Goal: Transaction & Acquisition: Purchase product/service

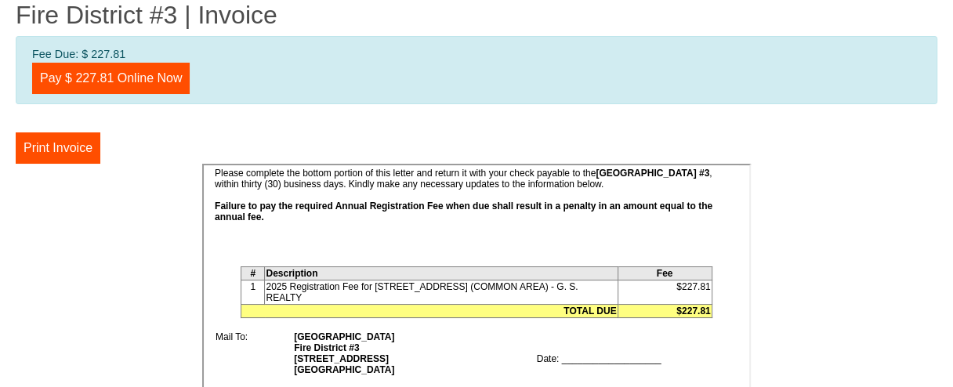
scroll to position [314, 0]
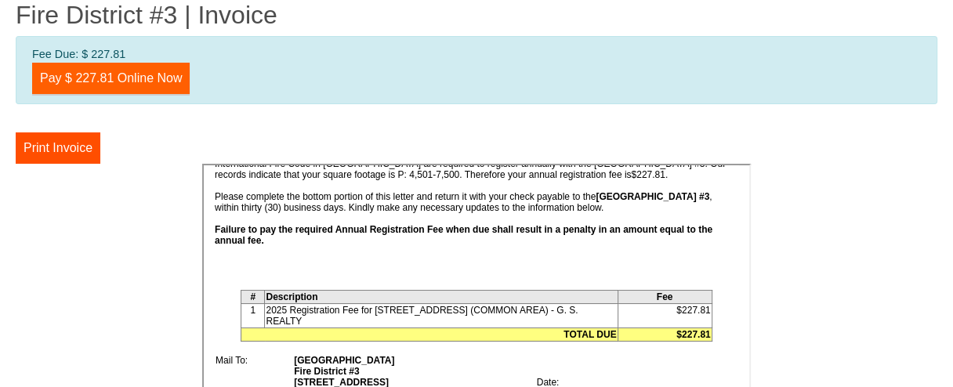
click at [143, 82] on link "Pay $ 227.81 Online Now" at bounding box center [111, 78] width 158 height 31
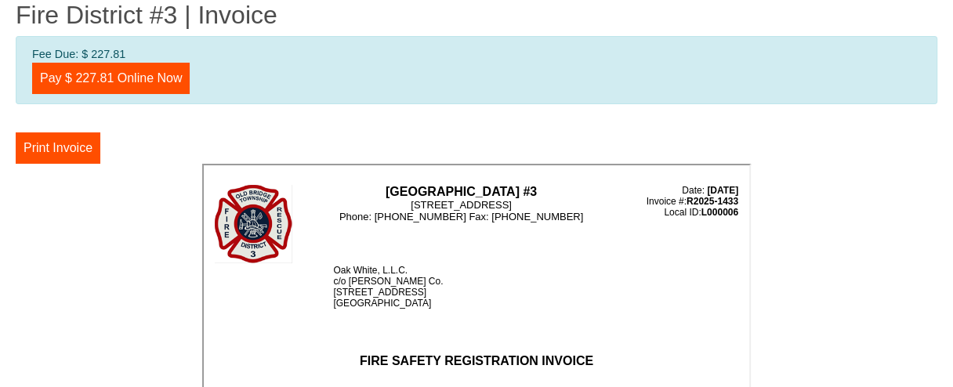
scroll to position [267, 0]
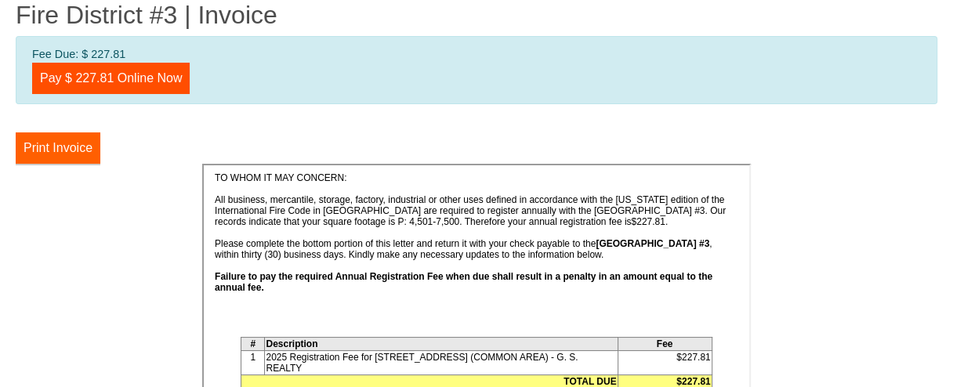
drag, startPoint x: 55, startPoint y: 140, endPoint x: 124, endPoint y: 299, distance: 172.7
click at [55, 140] on button "Print Invoice" at bounding box center [58, 147] width 85 height 31
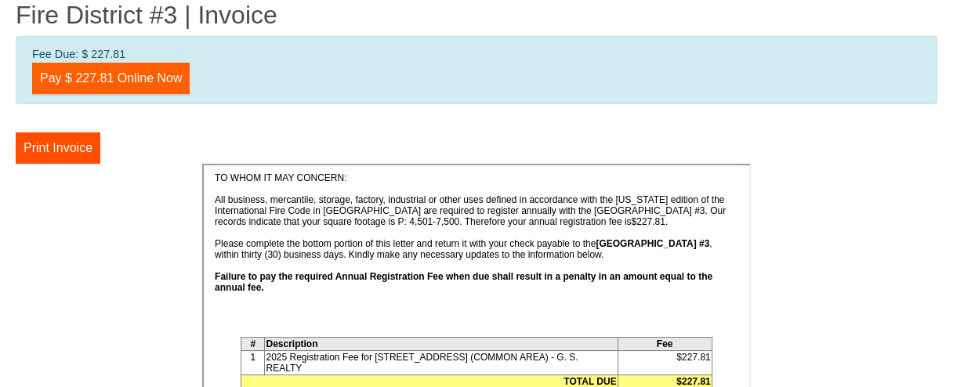
click at [122, 76] on link "Pay $ 227.81 Online Now" at bounding box center [111, 78] width 158 height 31
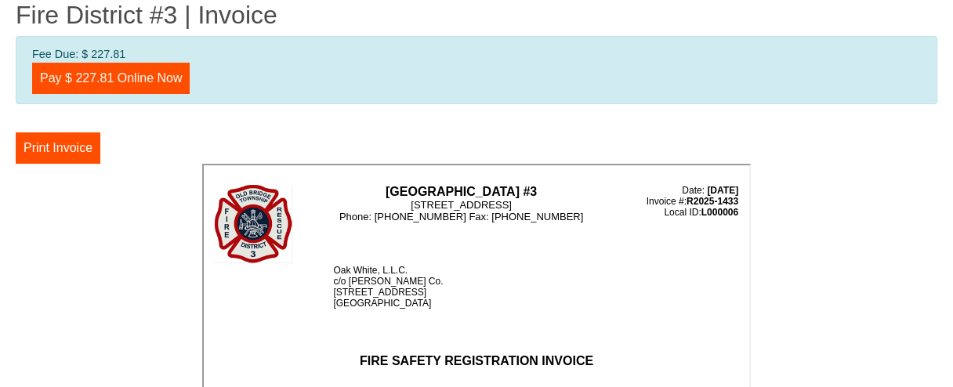
scroll to position [242, 0]
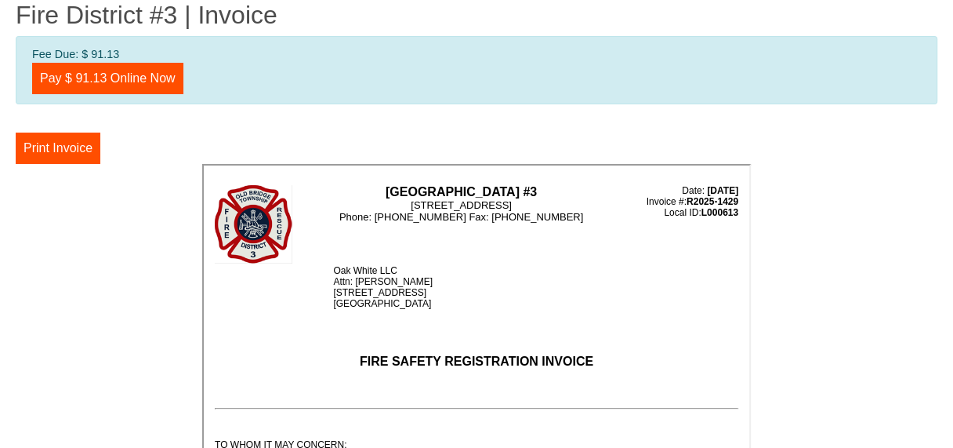
drag, startPoint x: 554, startPoint y: 295, endPoint x: 299, endPoint y: 246, distance: 259.4
click at [554, 293] on div "Oak White LLC Attn: Joel Krinsky 660 Tennent Road Manalapan, NJ 07726" at bounding box center [534, 285] width 405 height 44
click at [76, 147] on button "Print Invoice" at bounding box center [58, 147] width 85 height 31
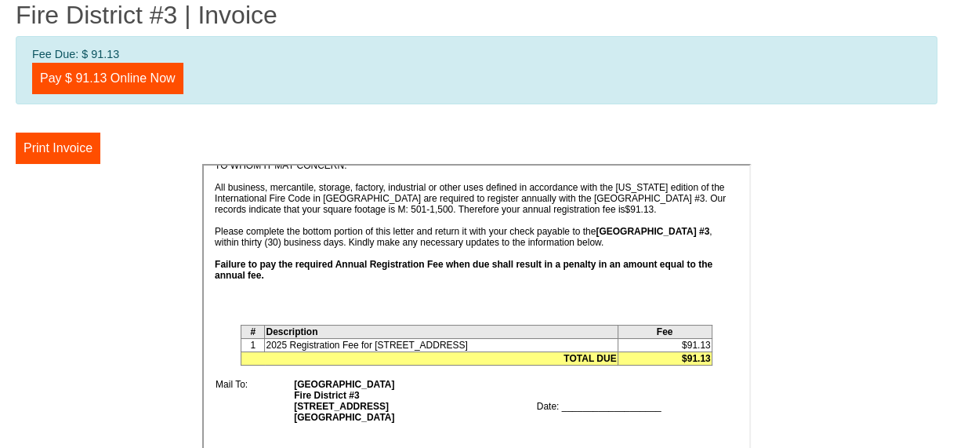
scroll to position [314, 0]
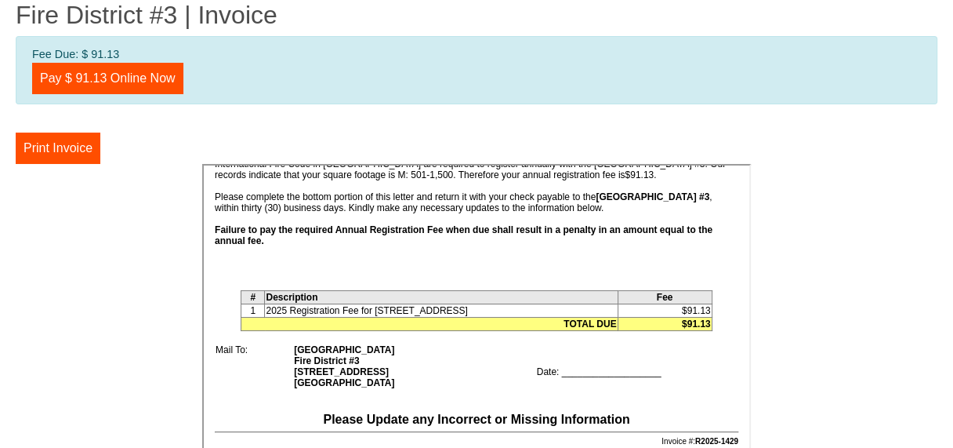
click at [110, 278] on center at bounding box center [477, 401] width 922 height 475
click at [129, 220] on center at bounding box center [477, 401] width 922 height 475
click at [118, 67] on link "Pay $ 91.13 Online Now" at bounding box center [107, 78] width 151 height 31
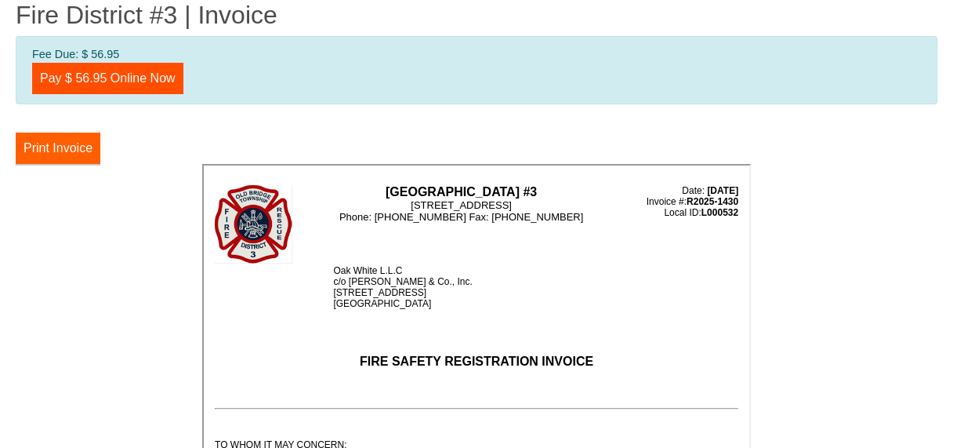
click at [52, 149] on button "Print Invoice" at bounding box center [58, 147] width 85 height 31
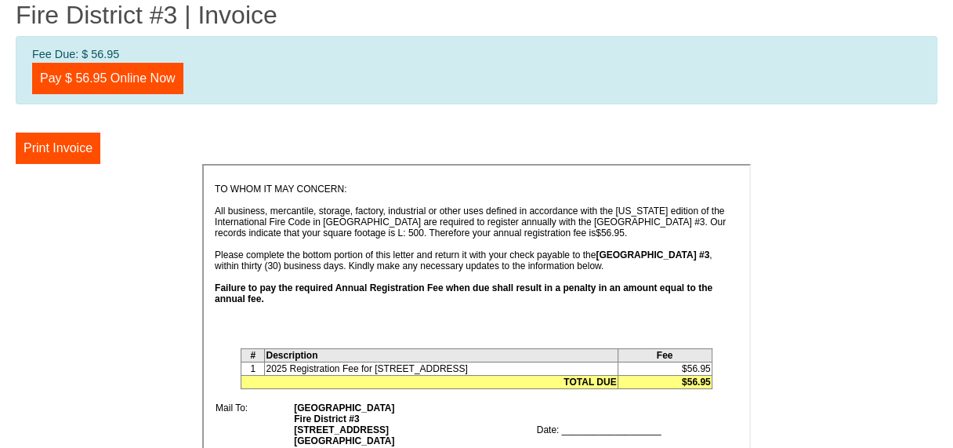
scroll to position [275, 0]
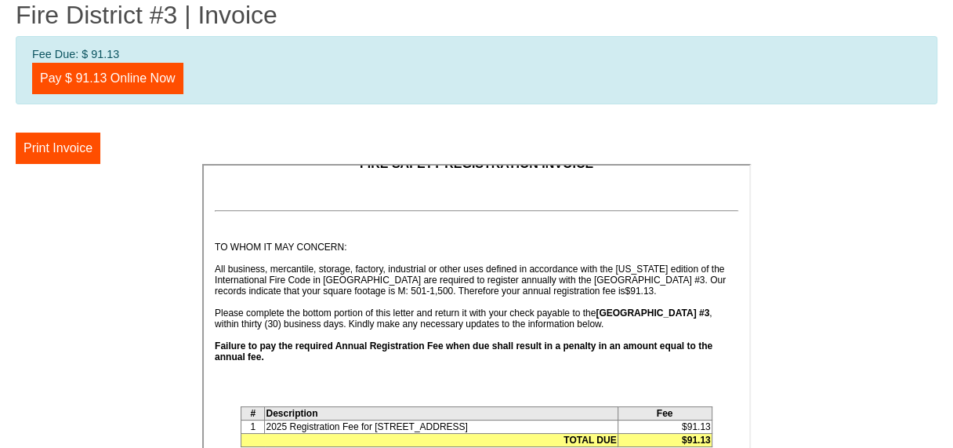
scroll to position [78, 0]
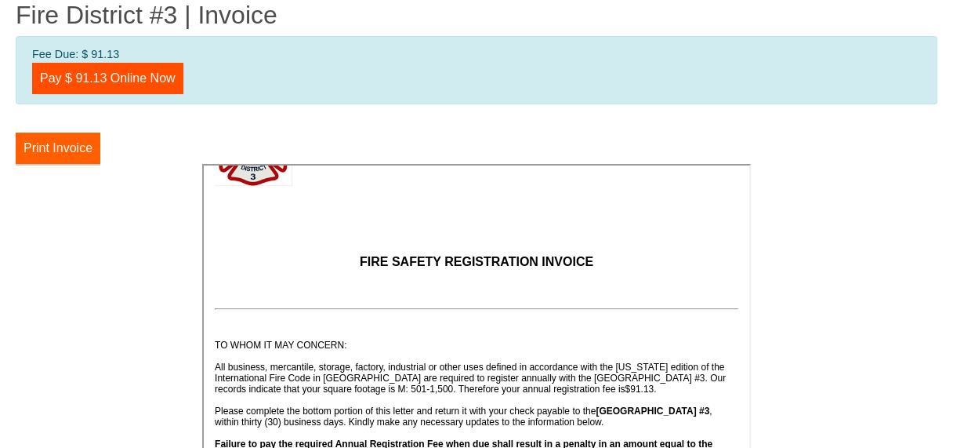
click at [67, 136] on button "Print Invoice" at bounding box center [58, 147] width 85 height 31
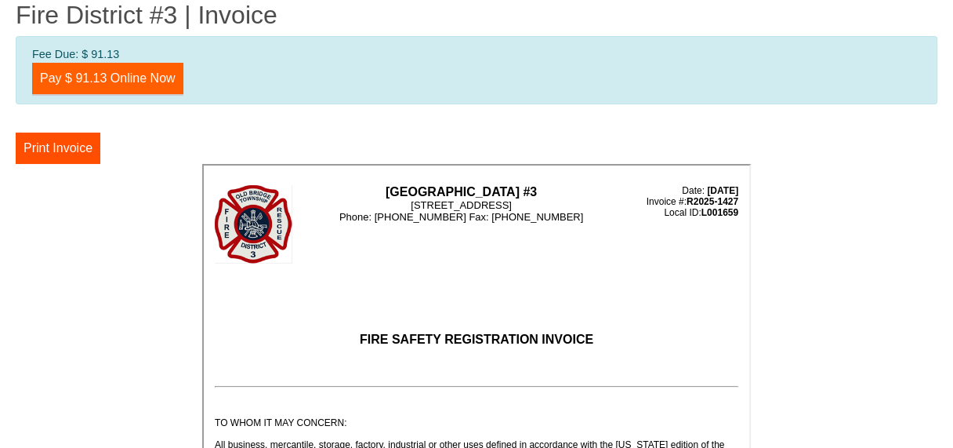
click at [118, 71] on link "Pay $ 91.13 Online Now" at bounding box center [107, 78] width 151 height 31
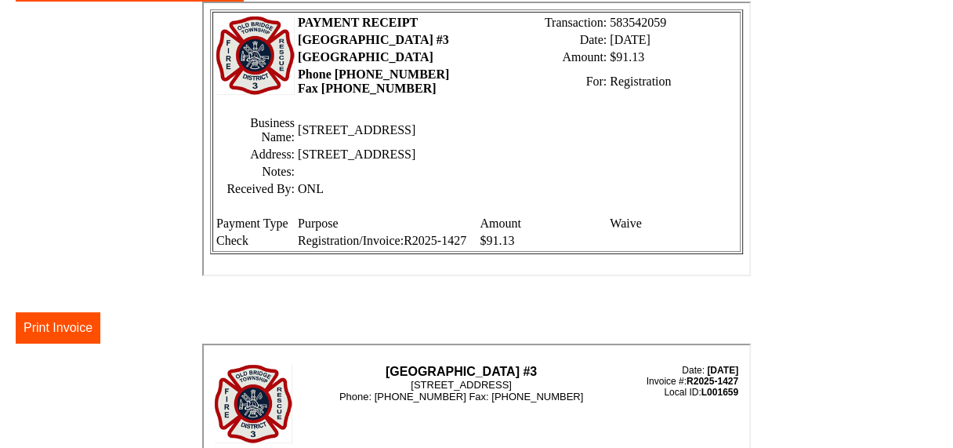
scroll to position [78, 0]
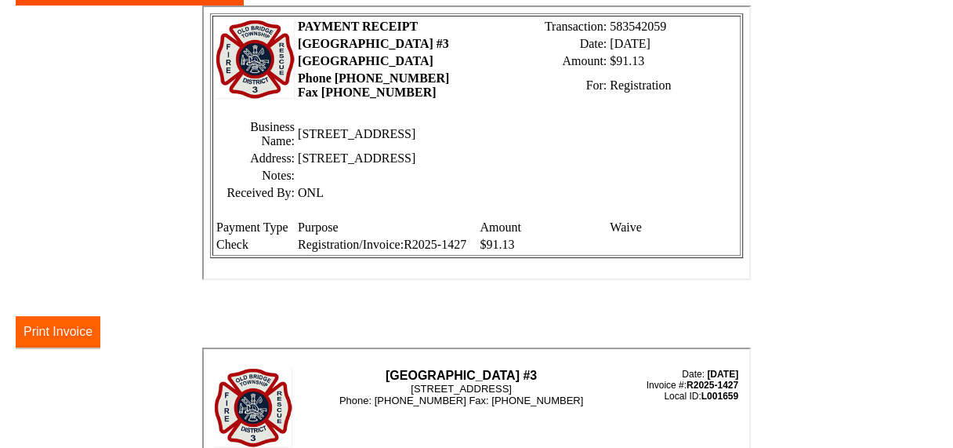
click at [60, 328] on button "Print Invoice" at bounding box center [58, 331] width 85 height 31
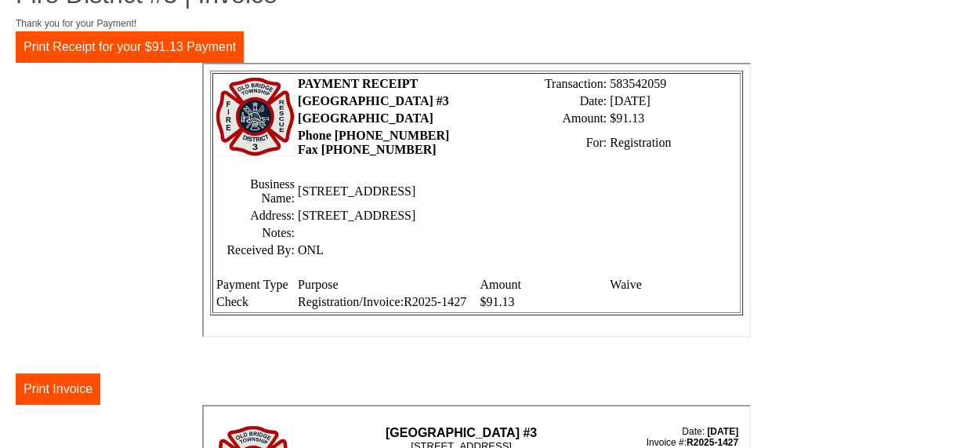
scroll to position [0, 0]
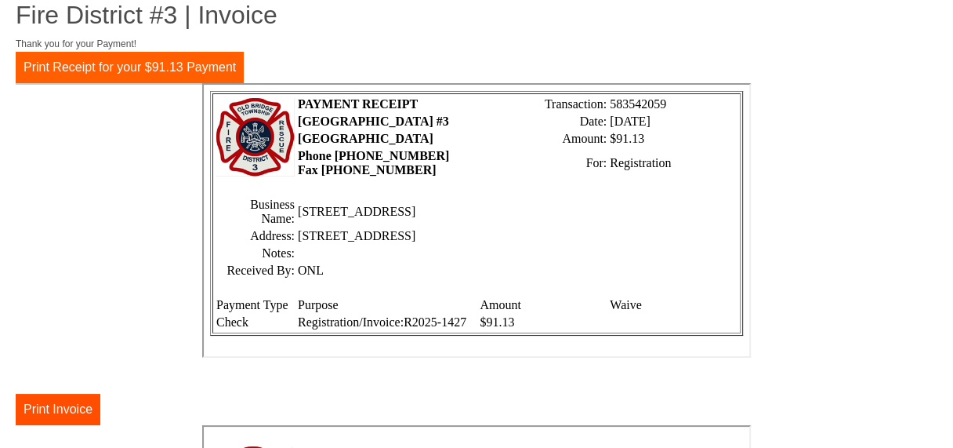
click at [127, 55] on button "Print Receipt for your $91.13 Payment" at bounding box center [130, 67] width 228 height 31
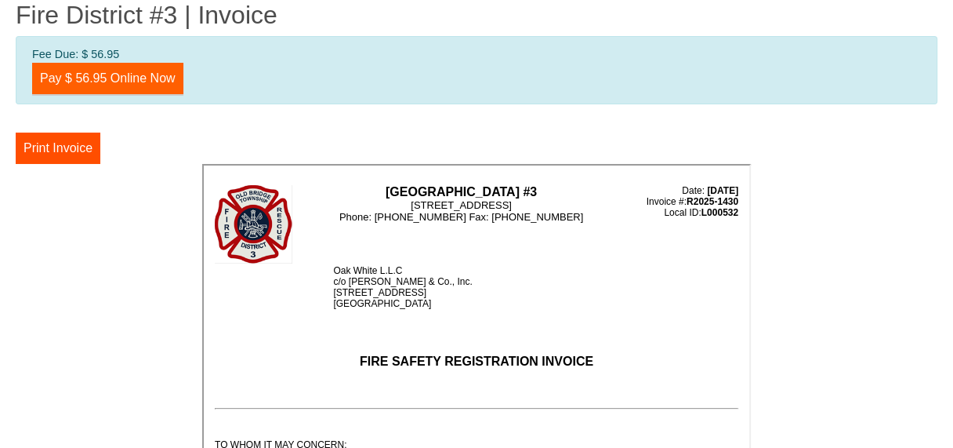
click at [116, 76] on link "Pay $ 56.95 Online Now" at bounding box center [107, 78] width 151 height 31
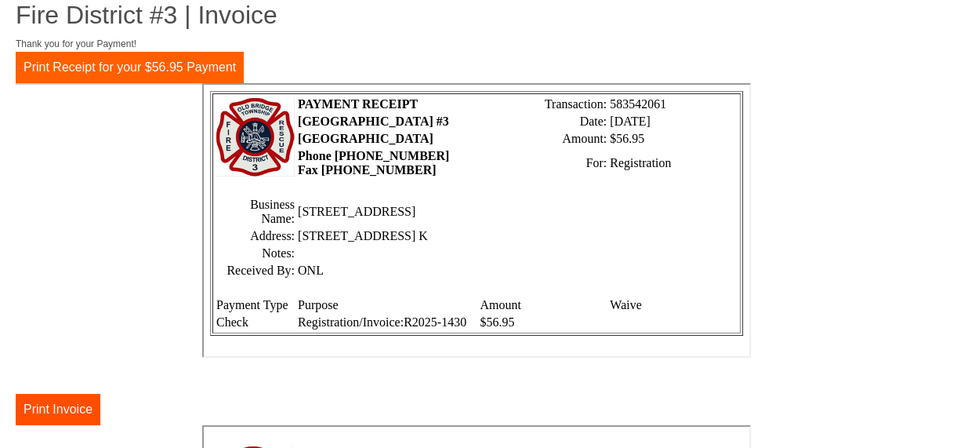
click at [110, 64] on button "Print Receipt for your $56.95 Payment" at bounding box center [130, 67] width 228 height 31
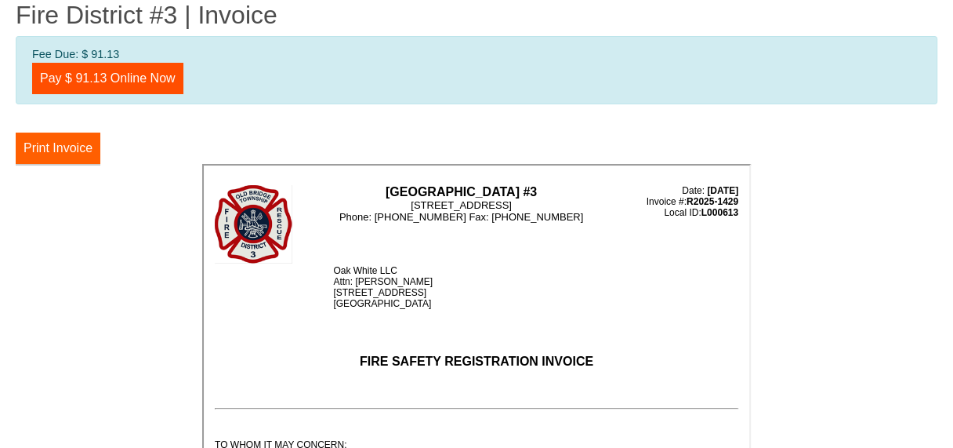
click at [44, 143] on button "Print Invoice" at bounding box center [58, 147] width 85 height 31
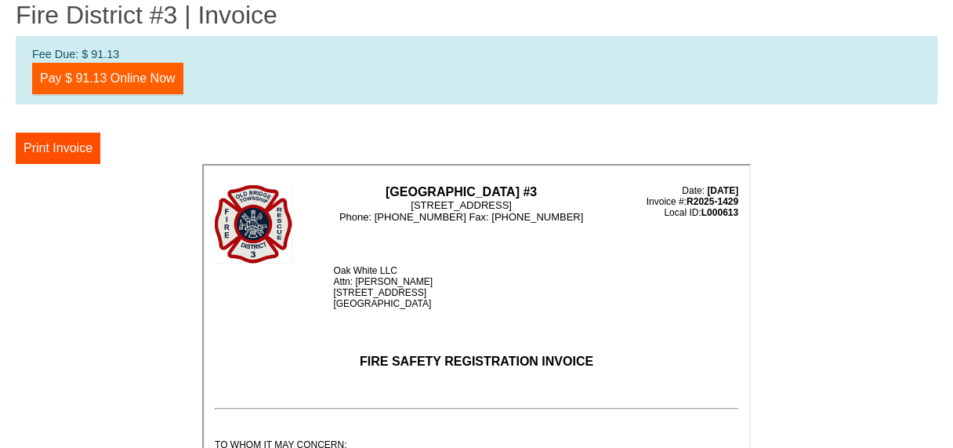
click at [85, 82] on link "Pay $ 91.13 Online Now" at bounding box center [107, 78] width 151 height 31
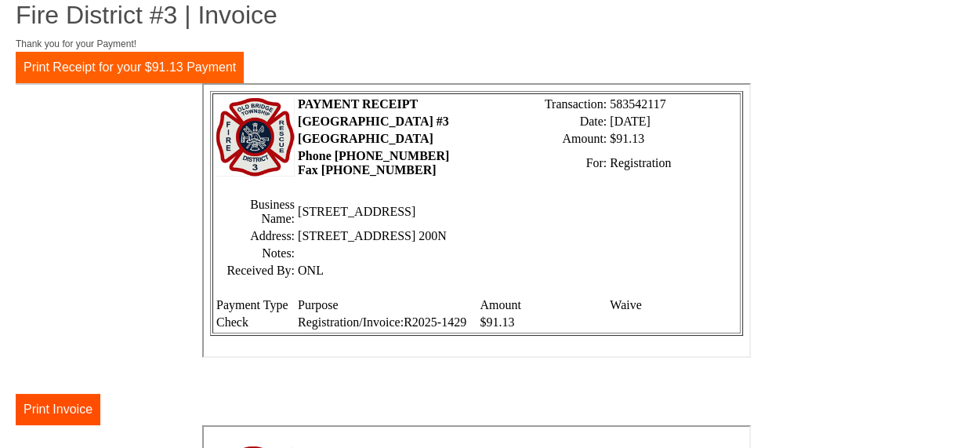
click at [140, 60] on button "Print Receipt for your $91.13 Payment" at bounding box center [130, 67] width 228 height 31
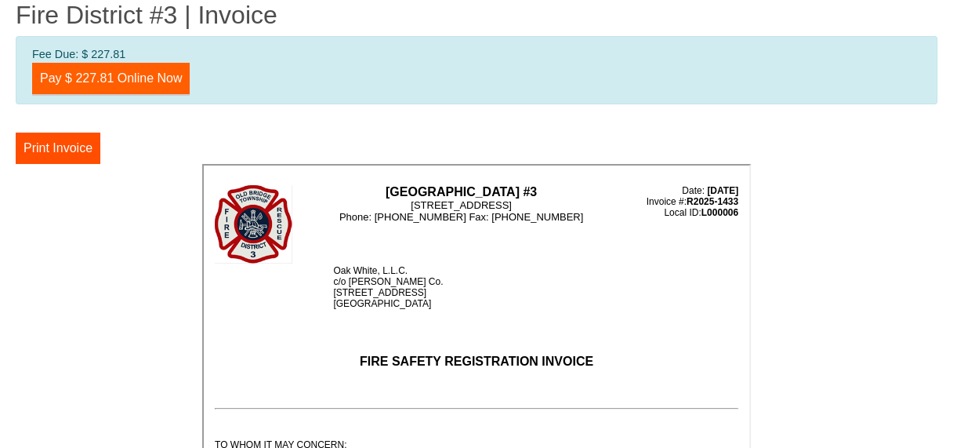
click at [147, 68] on link "Pay $ 227.81 Online Now" at bounding box center [111, 78] width 158 height 31
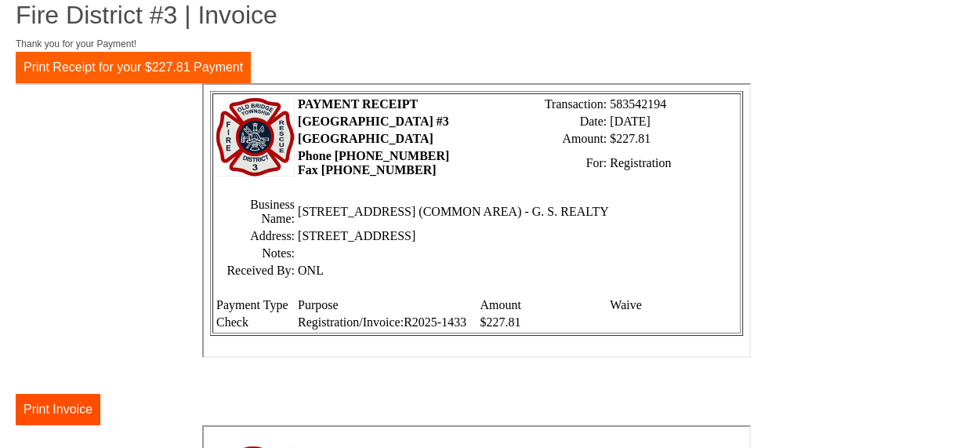
click at [159, 53] on button "Print Receipt for your $227.81 Payment" at bounding box center [133, 67] width 235 height 31
drag, startPoint x: 109, startPoint y: 65, endPoint x: 135, endPoint y: 357, distance: 292.8
click at [109, 65] on button "Print Receipt for your $227.81 Payment" at bounding box center [133, 67] width 235 height 31
